Goal: Transaction & Acquisition: Purchase product/service

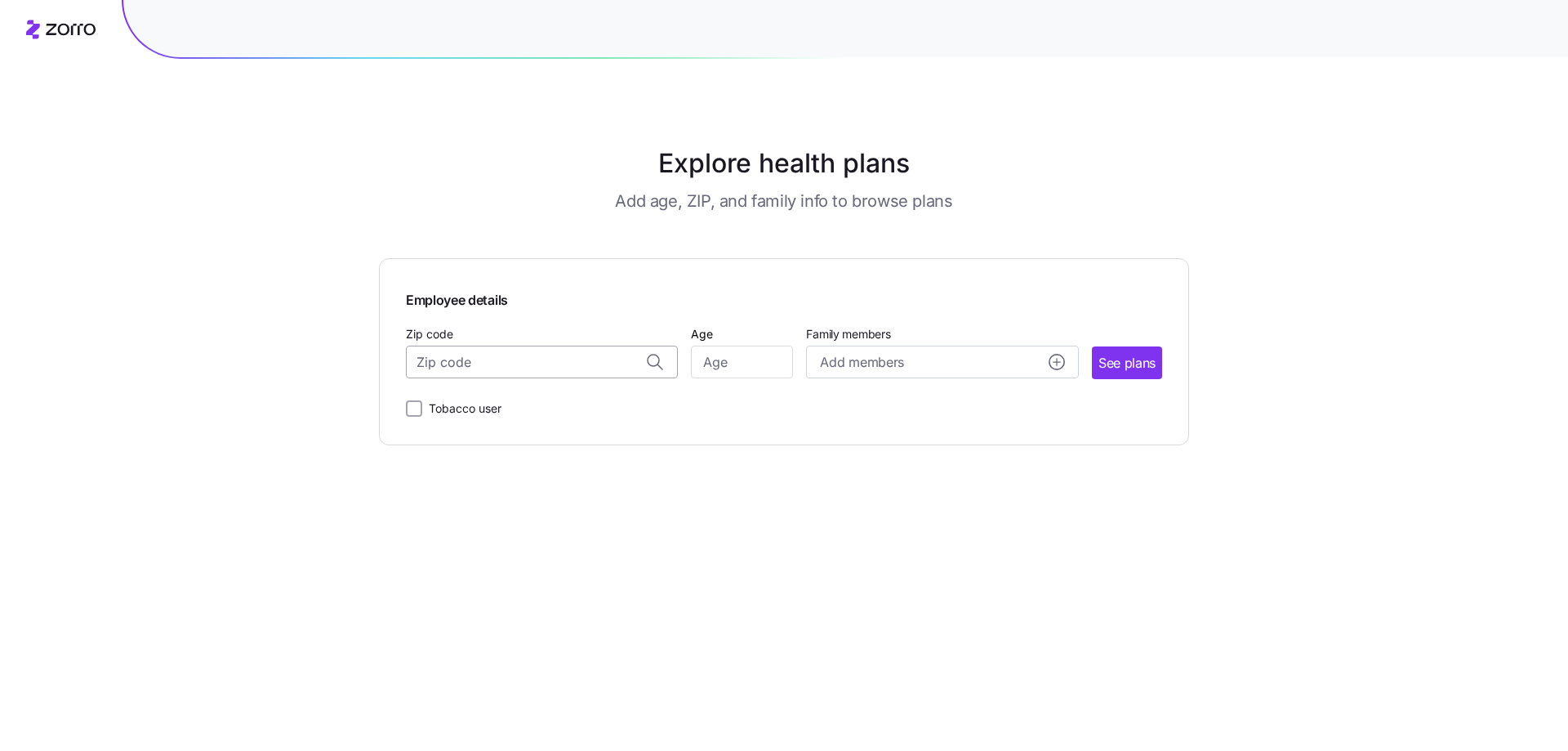
click at [553, 370] on input "Zip code" at bounding box center [542, 361] width 272 height 33
type input "18214"
click at [764, 369] on input "Age" at bounding box center [742, 361] width 102 height 33
type input "49"
click at [1136, 365] on span "See plans" at bounding box center [1126, 363] width 57 height 20
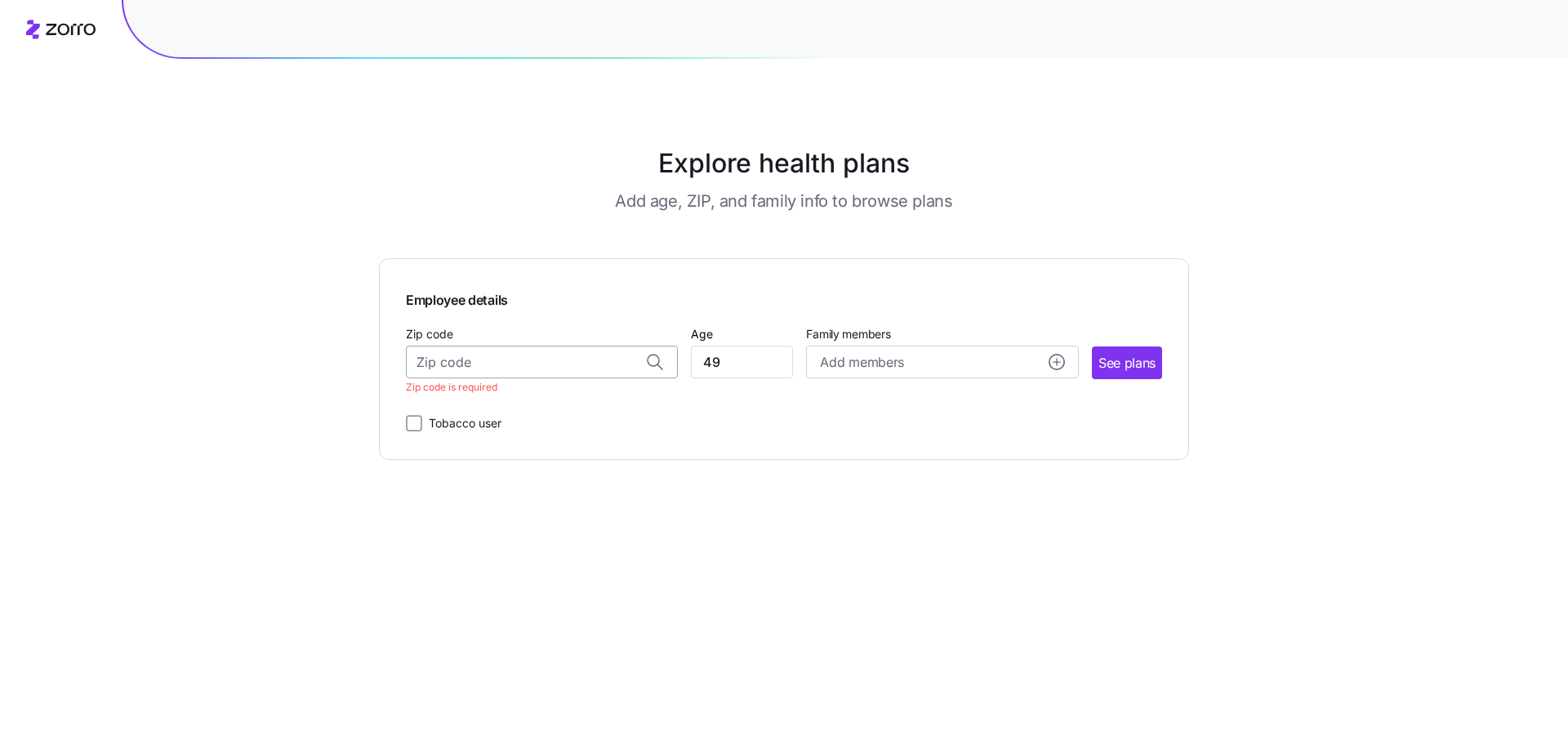
click at [487, 360] on input "Zip code" at bounding box center [542, 361] width 272 height 33
type input "18214"
click at [1133, 362] on span "See plans" at bounding box center [1126, 363] width 57 height 20
click at [1128, 361] on span "See plans" at bounding box center [1126, 363] width 57 height 20
click at [514, 371] on input "Zip code" at bounding box center [542, 361] width 272 height 33
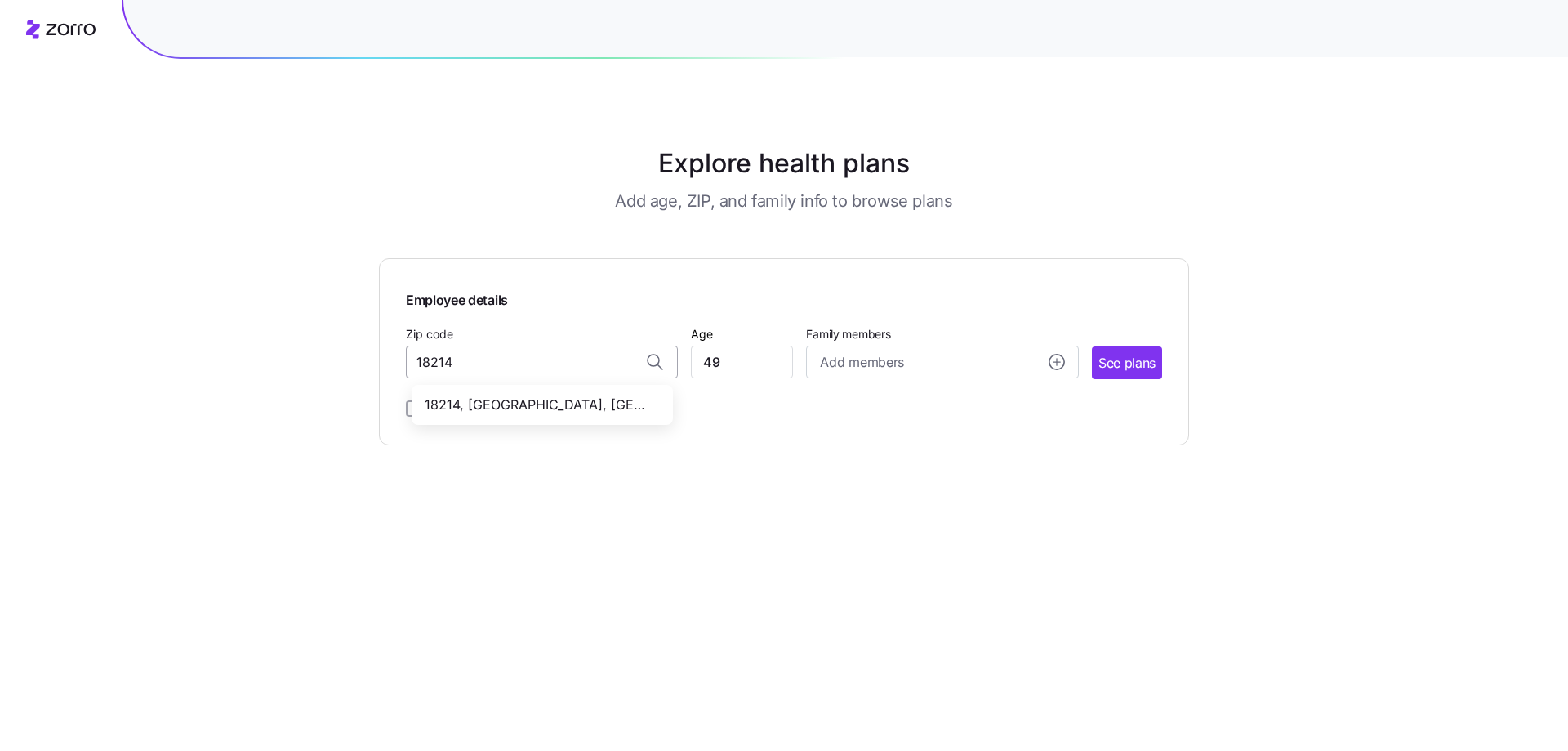
click at [652, 367] on input "18214" at bounding box center [542, 361] width 272 height 33
click at [538, 408] on span "18214, [GEOGRAPHIC_DATA], [GEOGRAPHIC_DATA]" at bounding box center [539, 405] width 229 height 20
type input "18214, [GEOGRAPHIC_DATA], [GEOGRAPHIC_DATA]"
click at [1096, 372] on button "See plans" at bounding box center [1126, 362] width 70 height 33
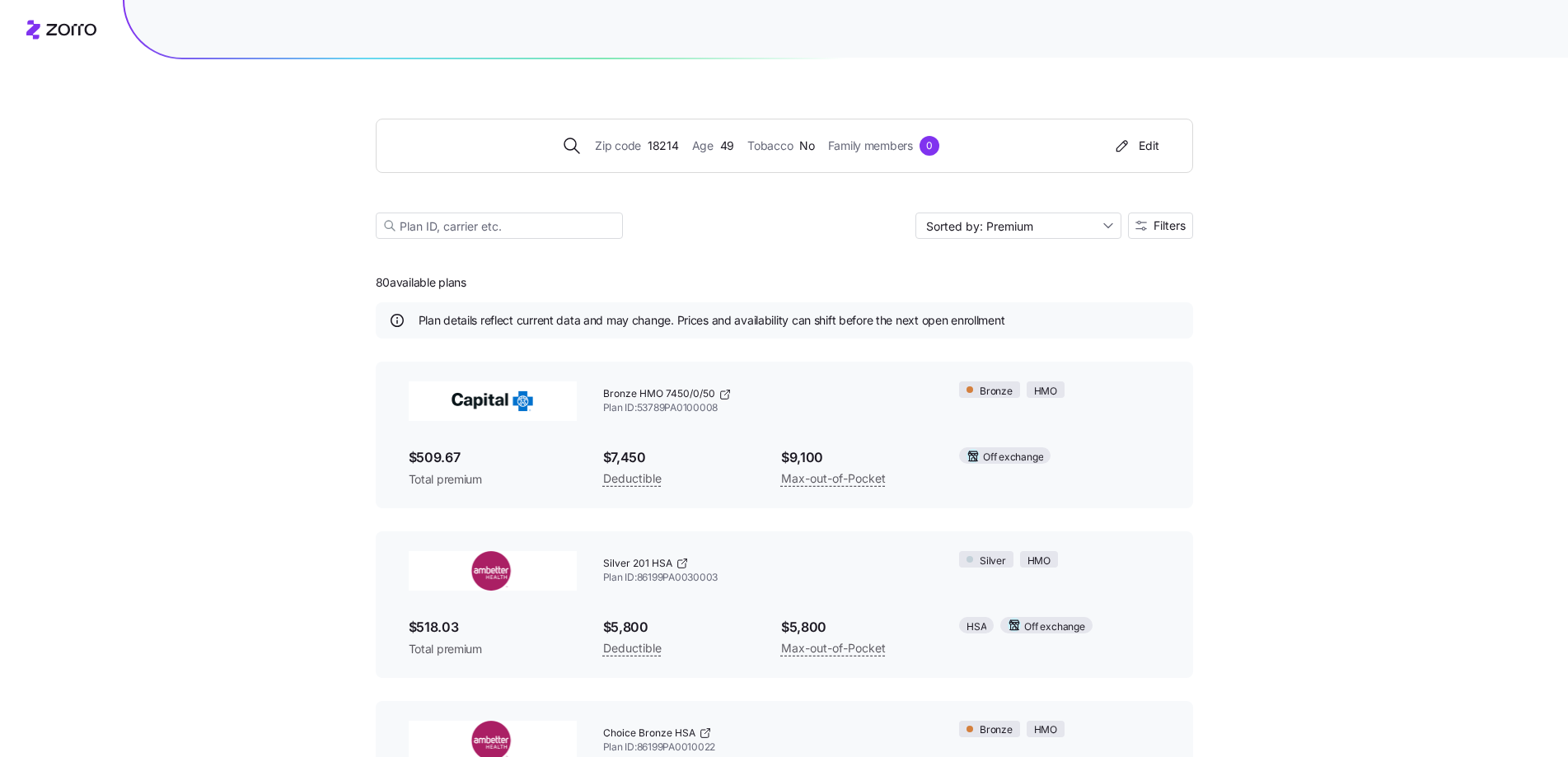
click at [487, 397] on img at bounding box center [493, 401] width 168 height 39
click at [722, 393] on icon at bounding box center [725, 394] width 13 height 13
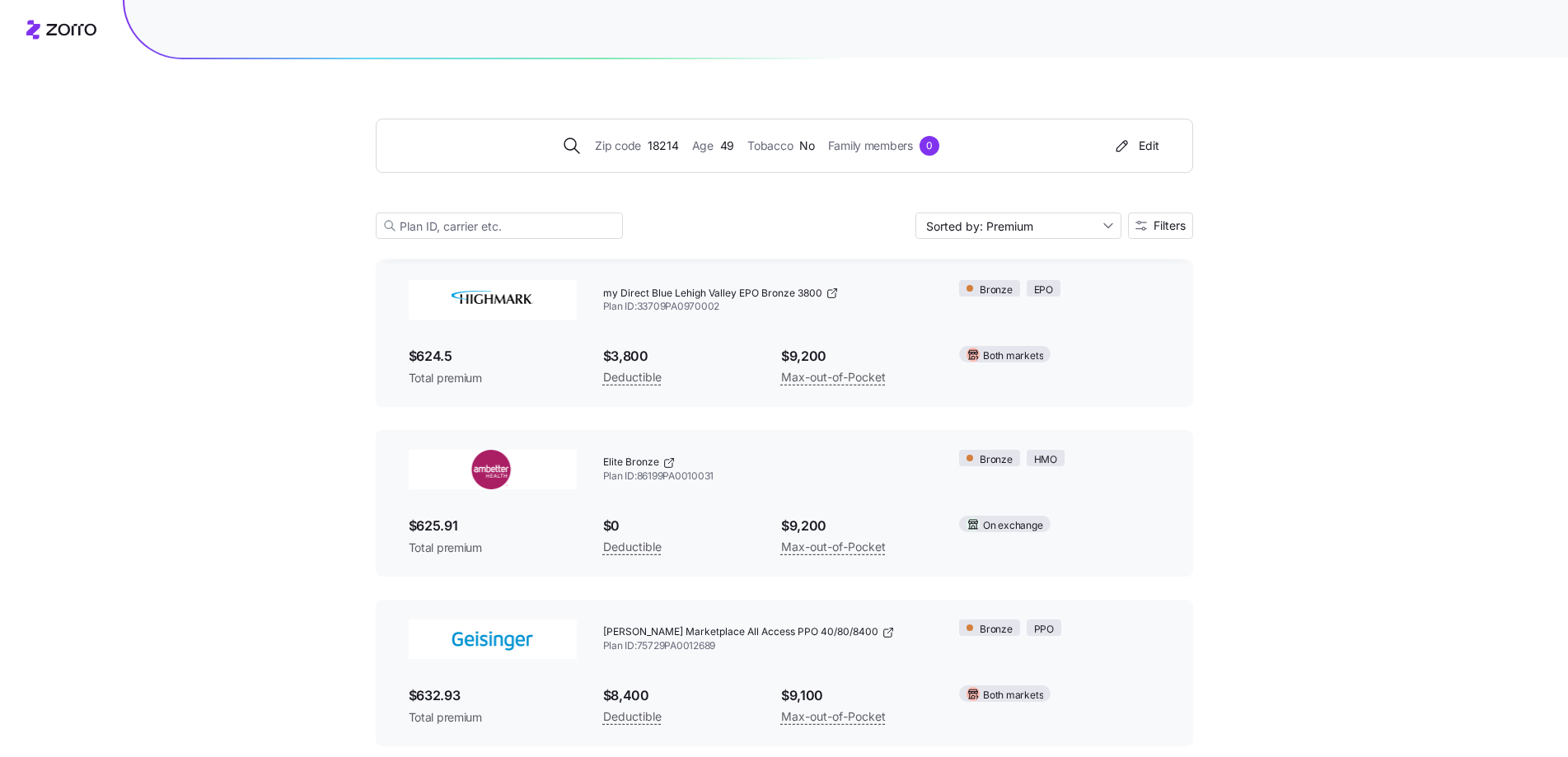
scroll to position [2306, 0]
click at [831, 290] on icon at bounding box center [831, 291] width 13 height 13
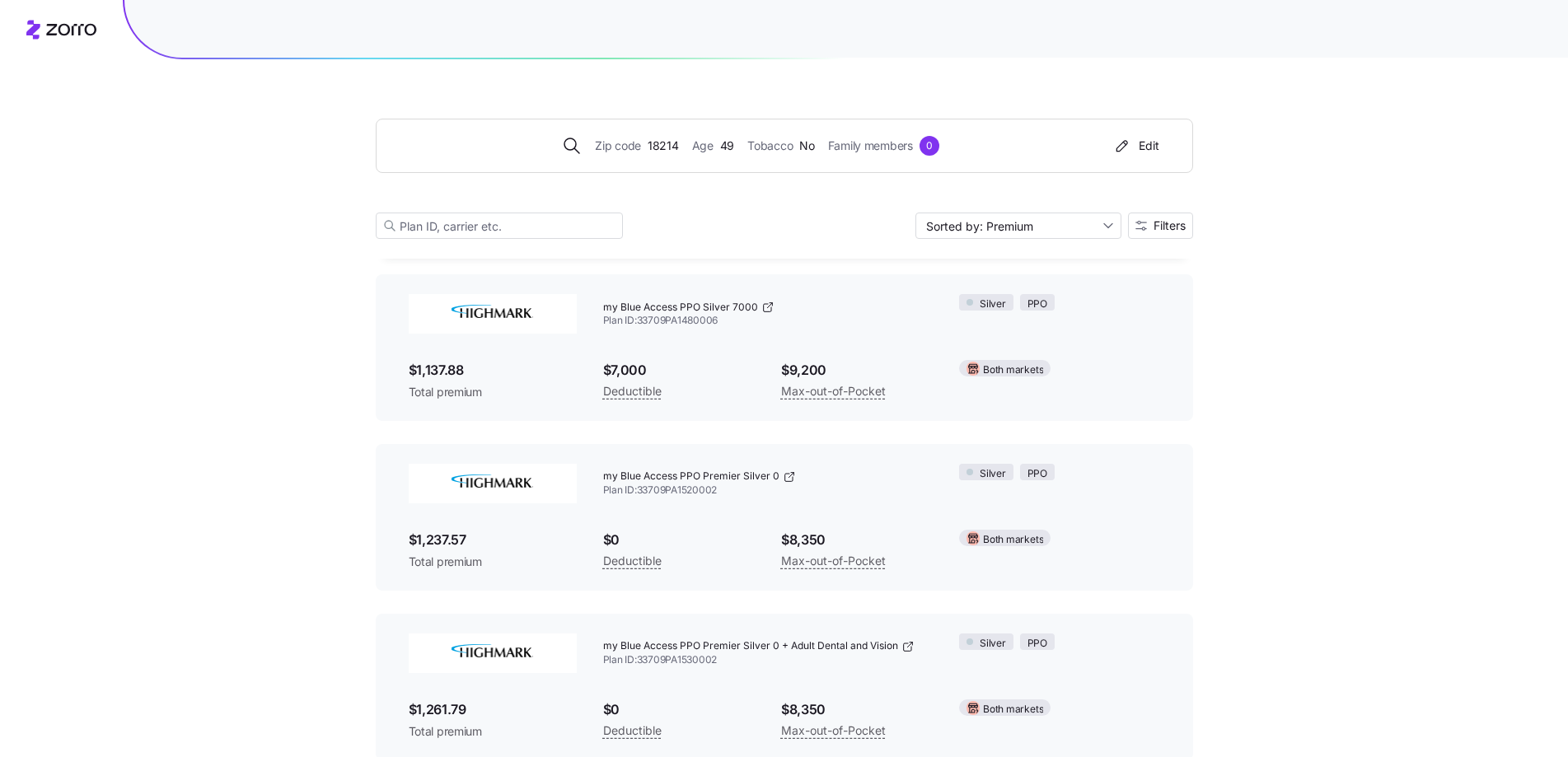
scroll to position [13166, 0]
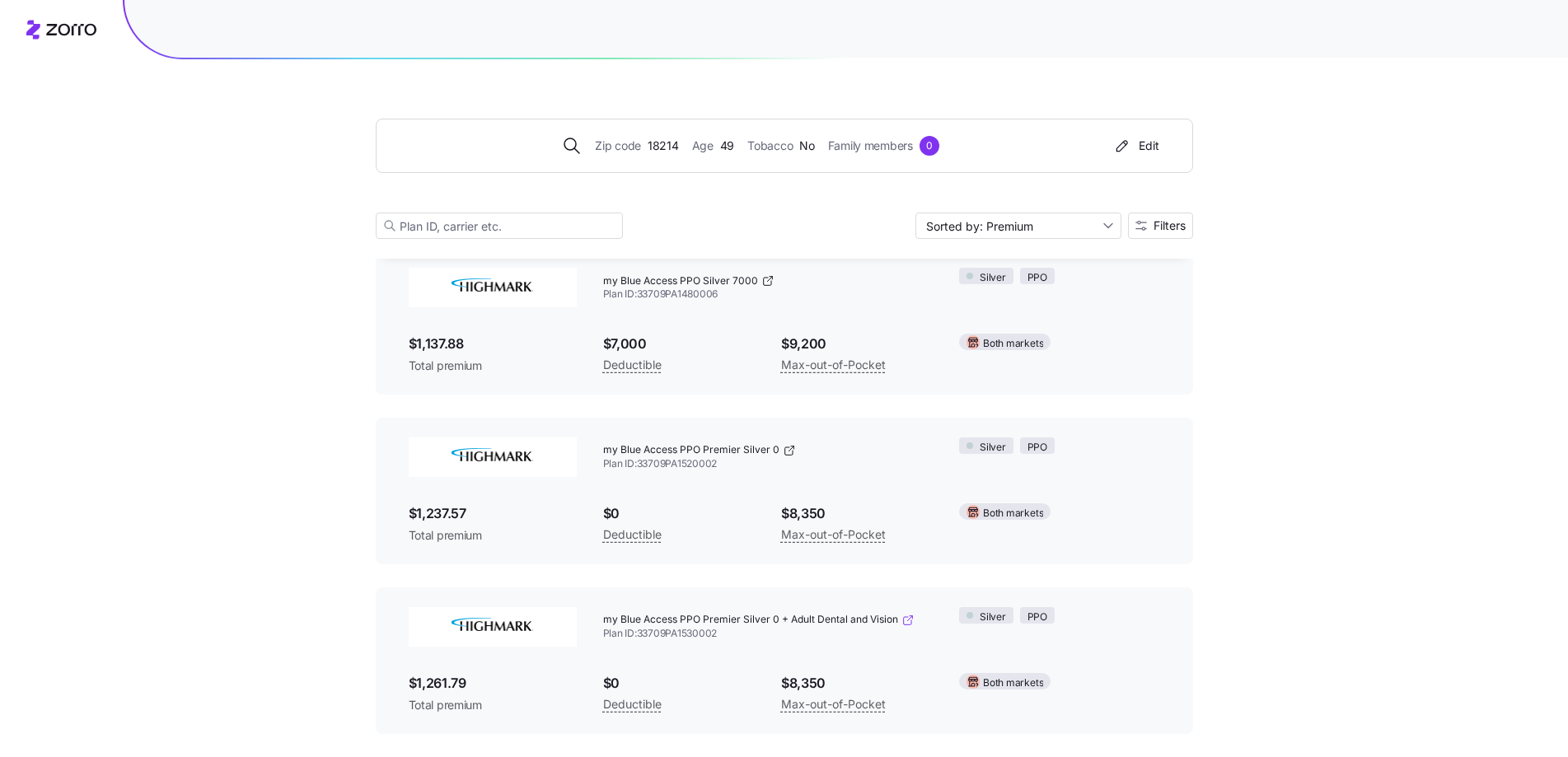
click at [907, 618] on icon at bounding box center [907, 619] width 13 height 13
